Goal: Information Seeking & Learning: Learn about a topic

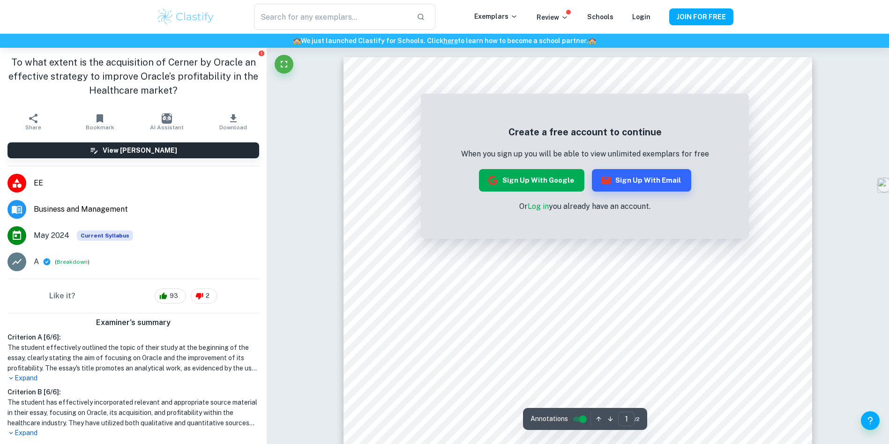
click at [538, 177] on button "Sign up with Google" at bounding box center [531, 180] width 105 height 22
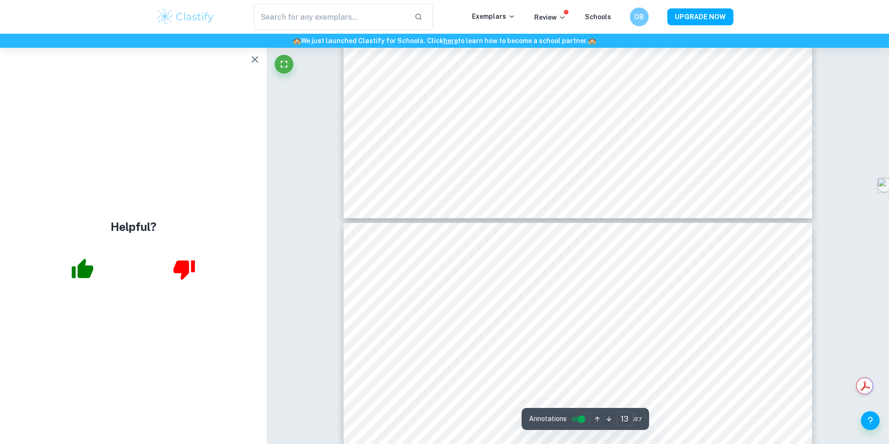
scroll to position [7988, 0]
click at [252, 59] on icon "button" at bounding box center [254, 59] width 11 height 11
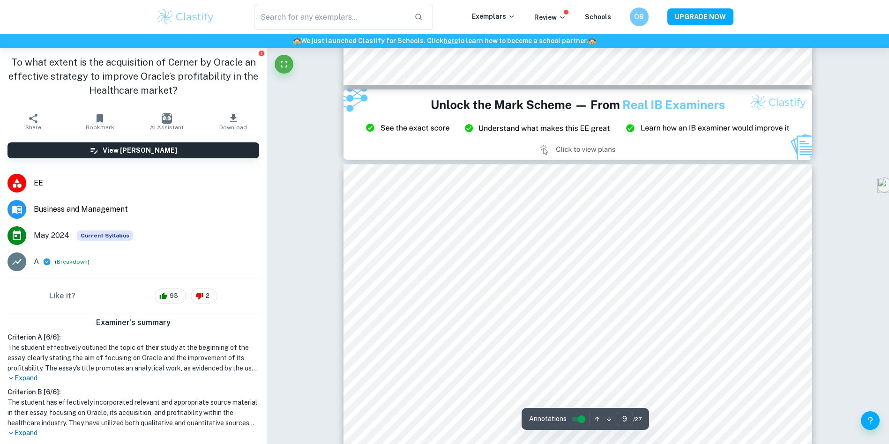
scroll to position [5380, 0]
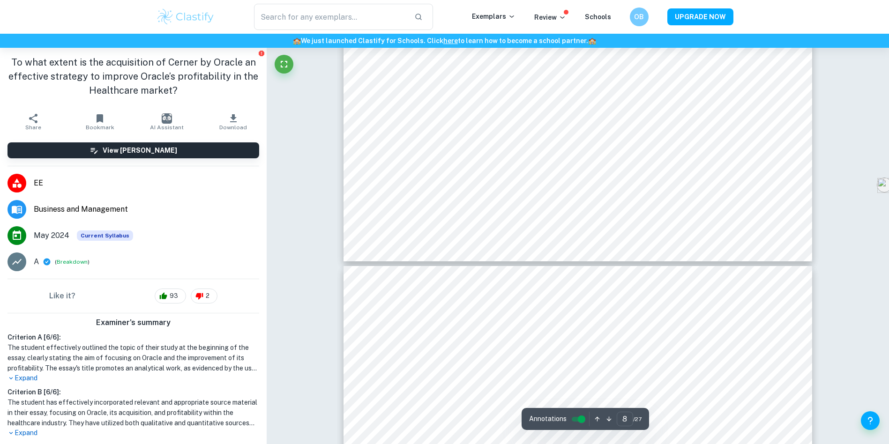
type input "7"
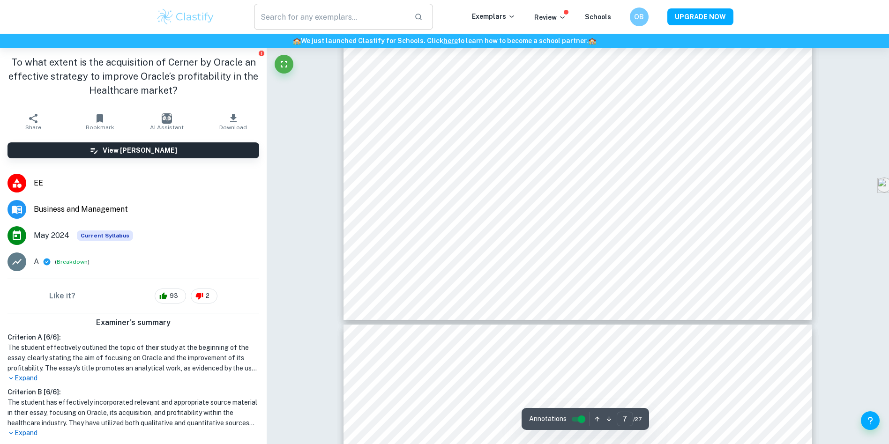
scroll to position [4432, 0]
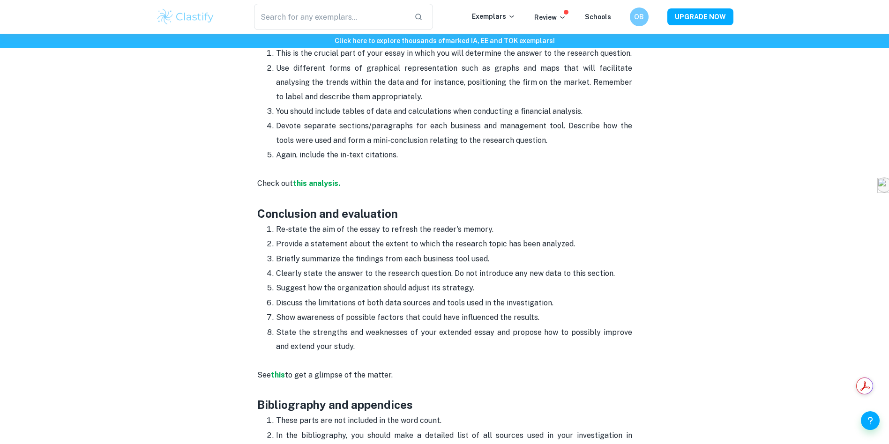
scroll to position [1254, 0]
